Goal: Information Seeking & Learning: Learn about a topic

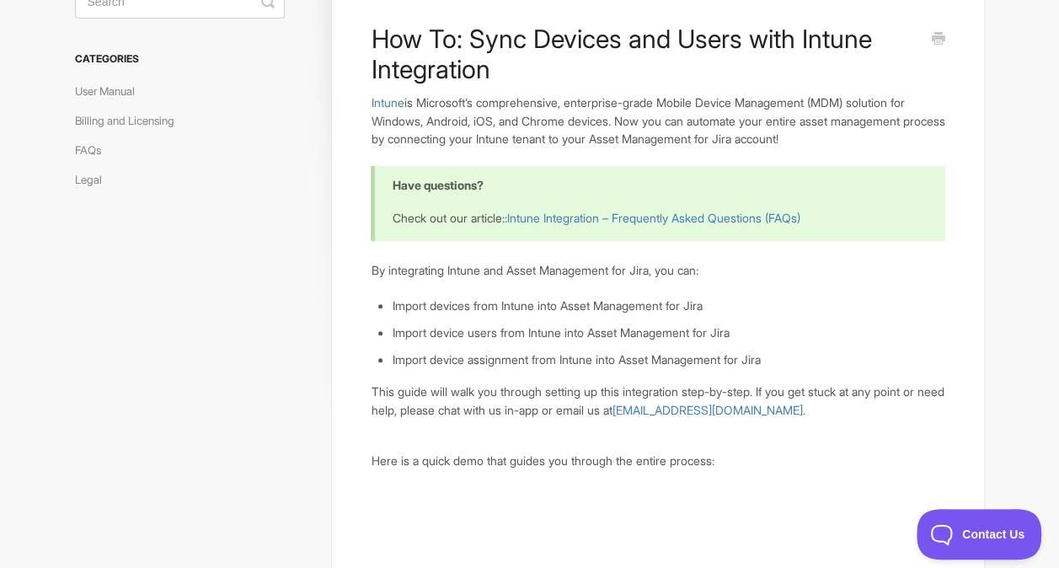
scroll to position [126, 0]
click at [123, 119] on link "Billing and Licensing" at bounding box center [131, 122] width 112 height 27
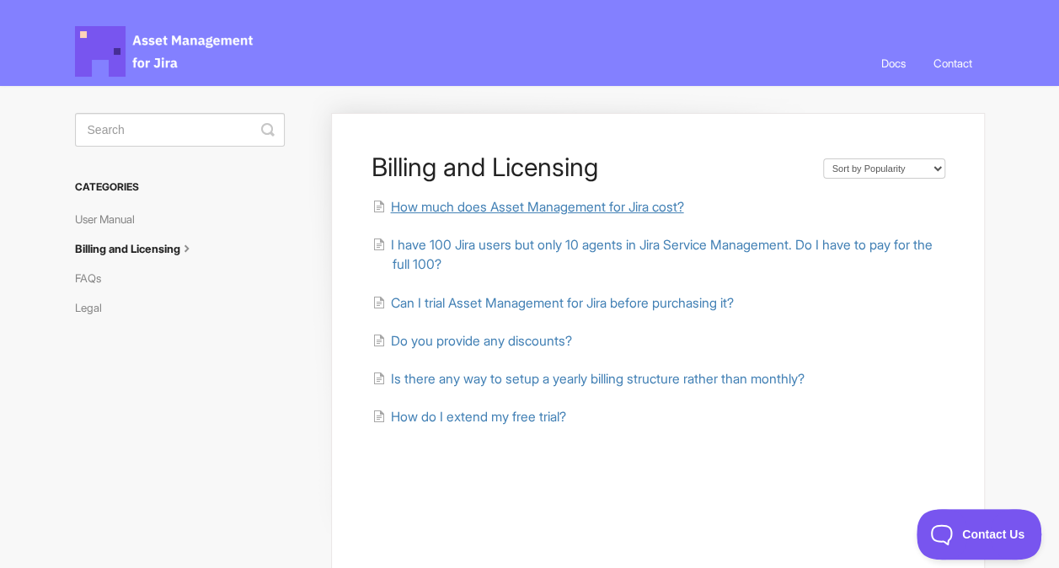
click at [434, 208] on span "How much does Asset Management for Jira cost?" at bounding box center [536, 207] width 293 height 16
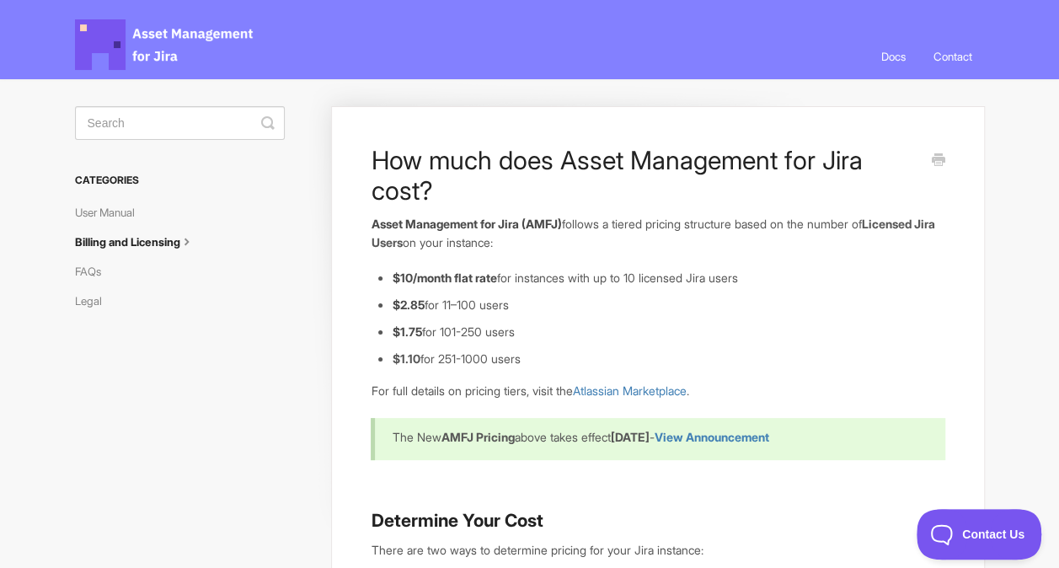
scroll to position [4, 0]
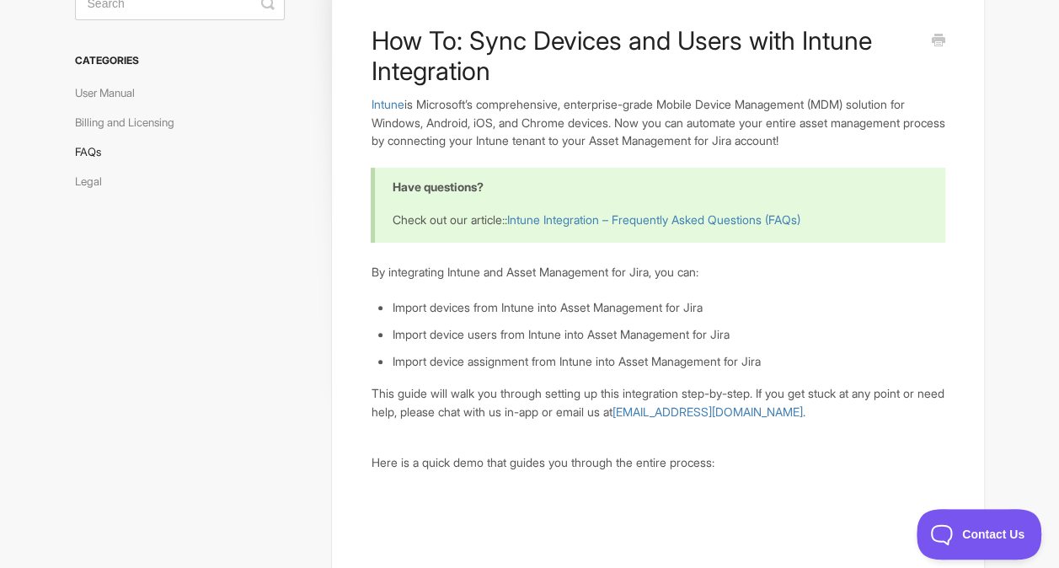
click at [95, 143] on link "FAQs" at bounding box center [94, 151] width 39 height 27
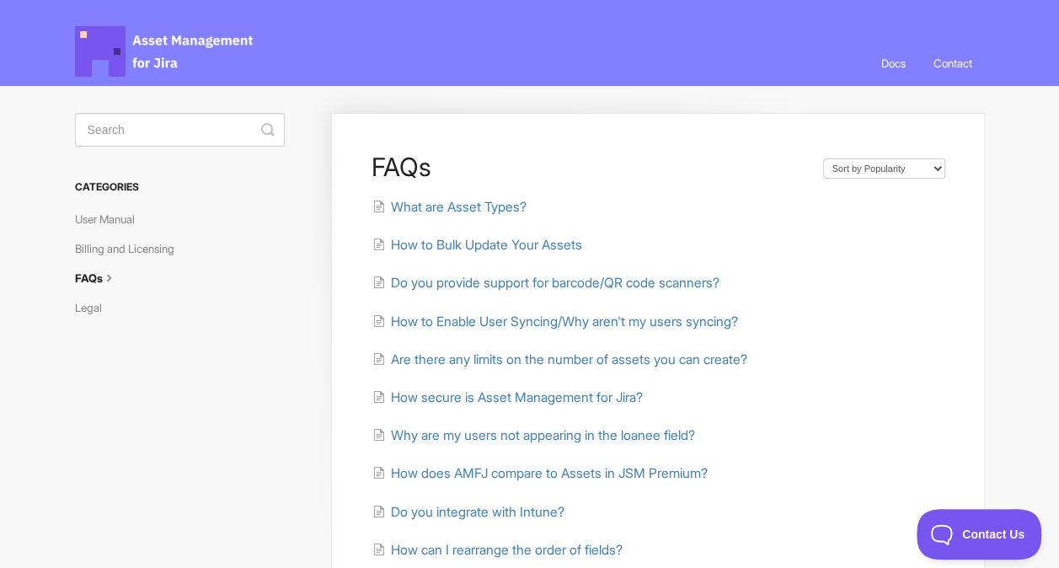
click at [883, 72] on link "Docs" at bounding box center [894, 62] width 50 height 45
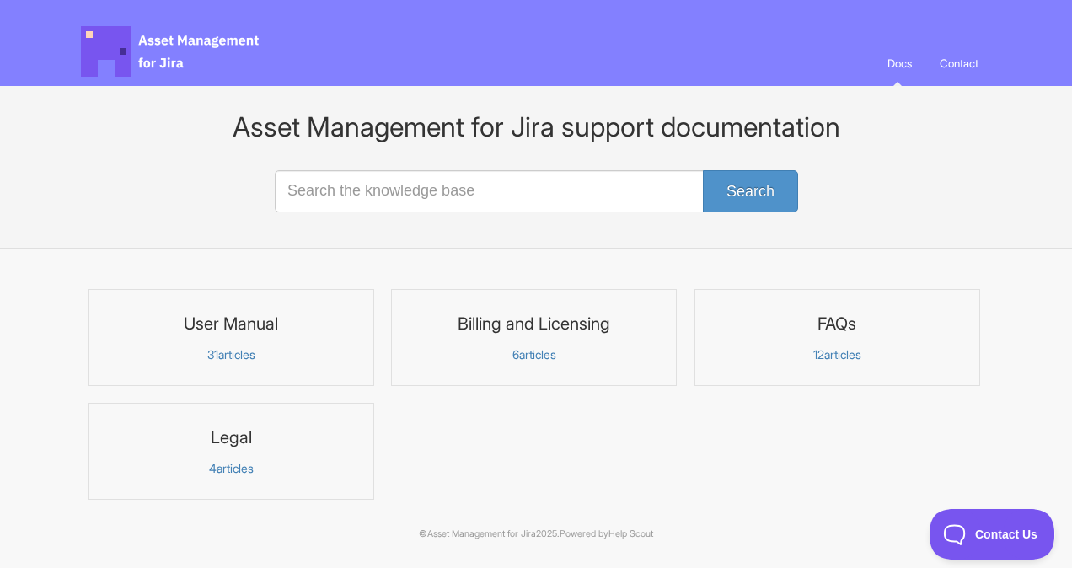
click at [955, 64] on link "Contact" at bounding box center [959, 62] width 64 height 45
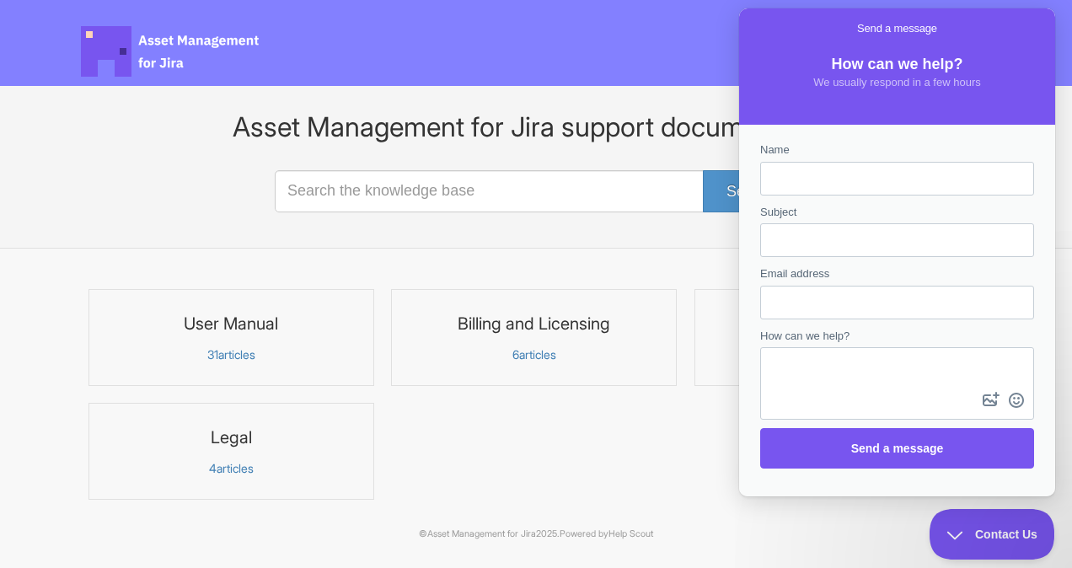
click at [372, 224] on form "Search" at bounding box center [536, 191] width 522 height 83
click at [912, 519] on section "No results found User Manual 31 articles Billing and Licensing 6 FAQs 12 Legal 4" at bounding box center [536, 424] width 944 height 290
click at [247, 356] on p "31 articles" at bounding box center [231, 354] width 264 height 15
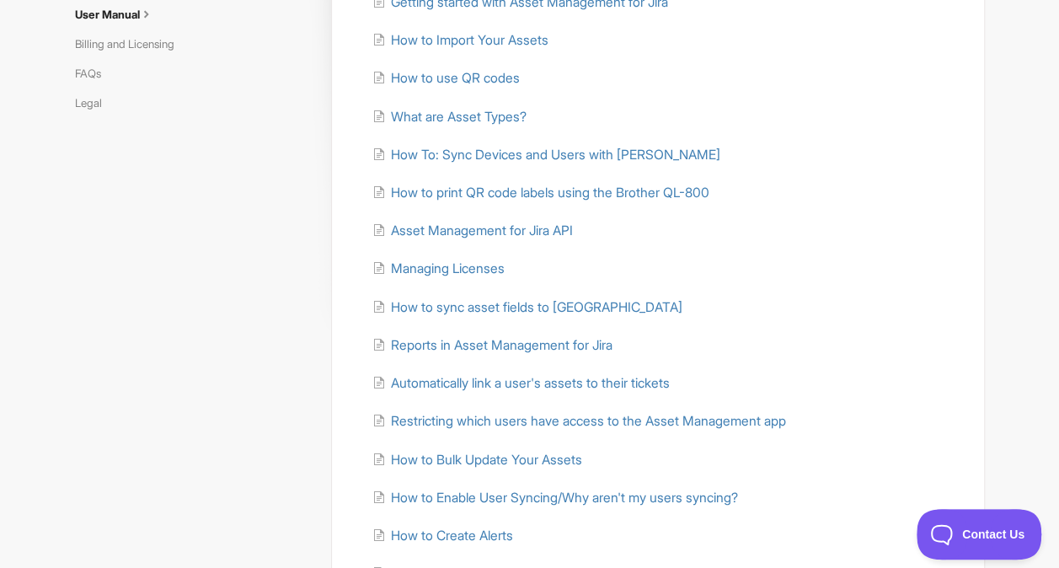
scroll to position [206, 0]
click at [482, 338] on span "Reports in Asset Management for Jira" at bounding box center [501, 344] width 222 height 16
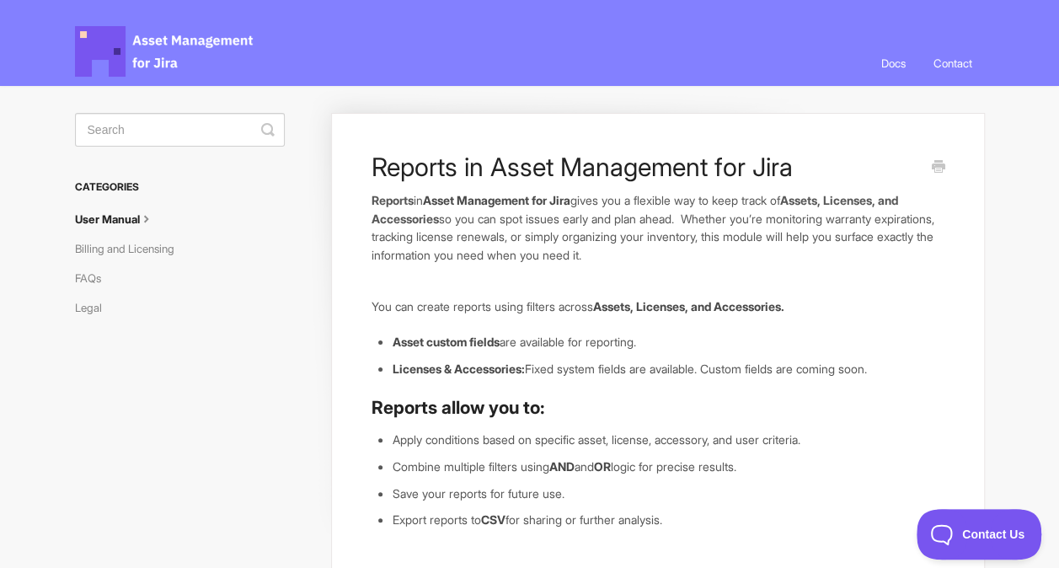
click at [102, 214] on link "User Manual" at bounding box center [121, 219] width 93 height 27
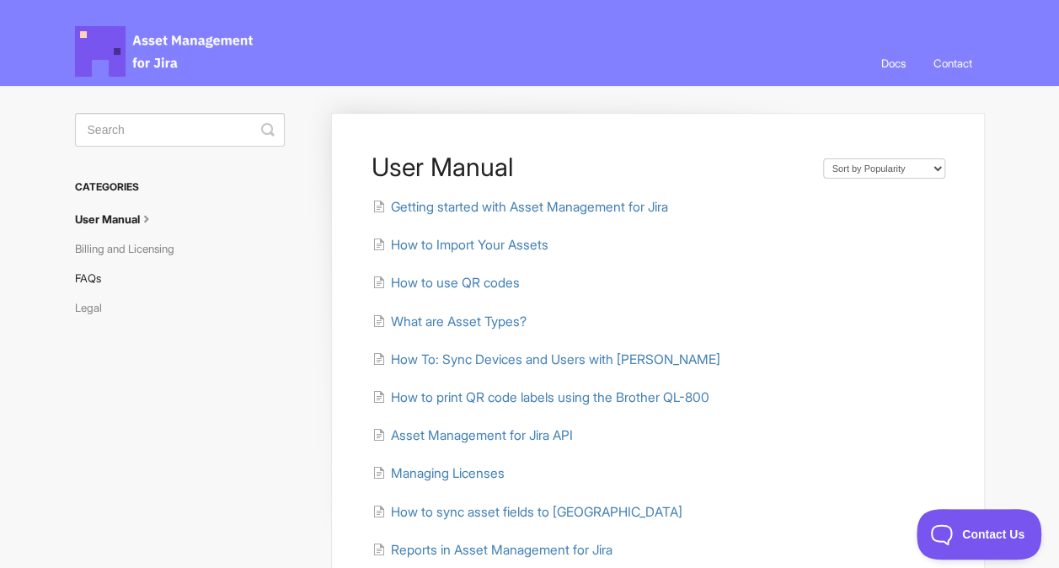
click at [99, 274] on link "FAQs" at bounding box center [94, 278] width 39 height 27
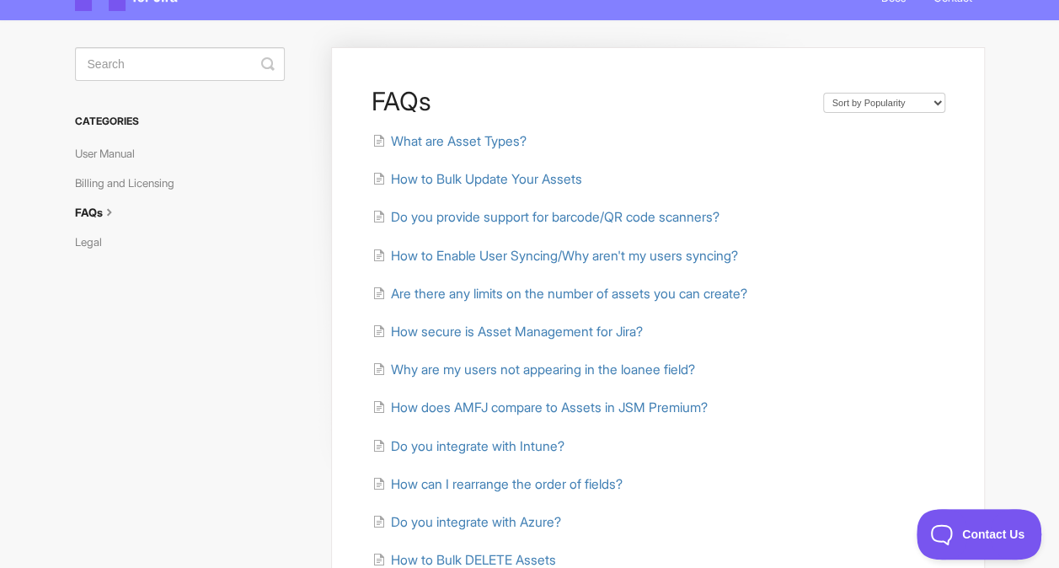
scroll to position [66, 0]
click at [169, 179] on link "Billing and Licensing" at bounding box center [131, 182] width 112 height 27
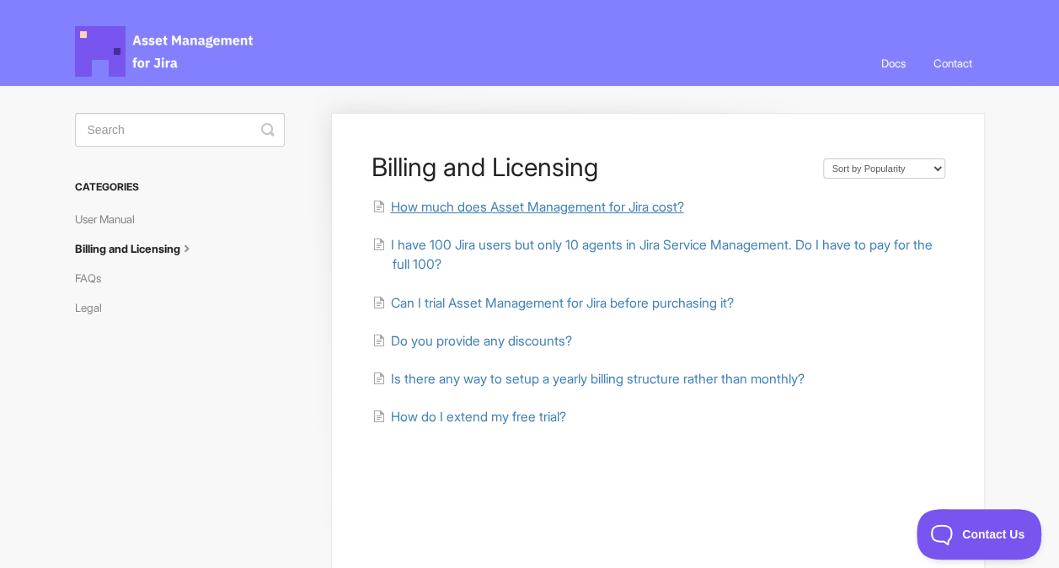
click at [568, 202] on span "How much does Asset Management for Jira cost?" at bounding box center [536, 207] width 293 height 16
